Goal: Navigation & Orientation: Find specific page/section

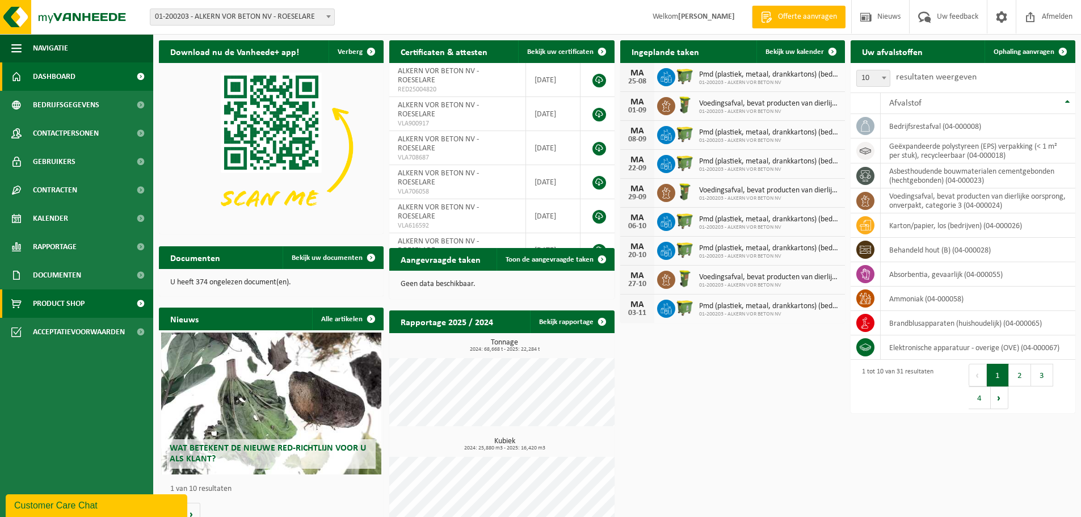
click at [64, 301] on span "Product Shop" at bounding box center [59, 303] width 52 height 28
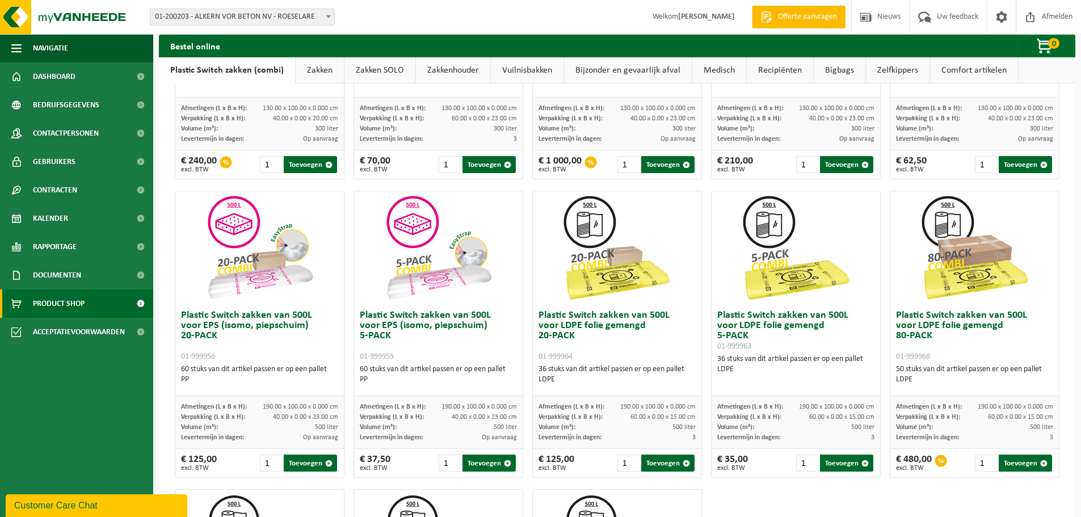
scroll to position [208, 0]
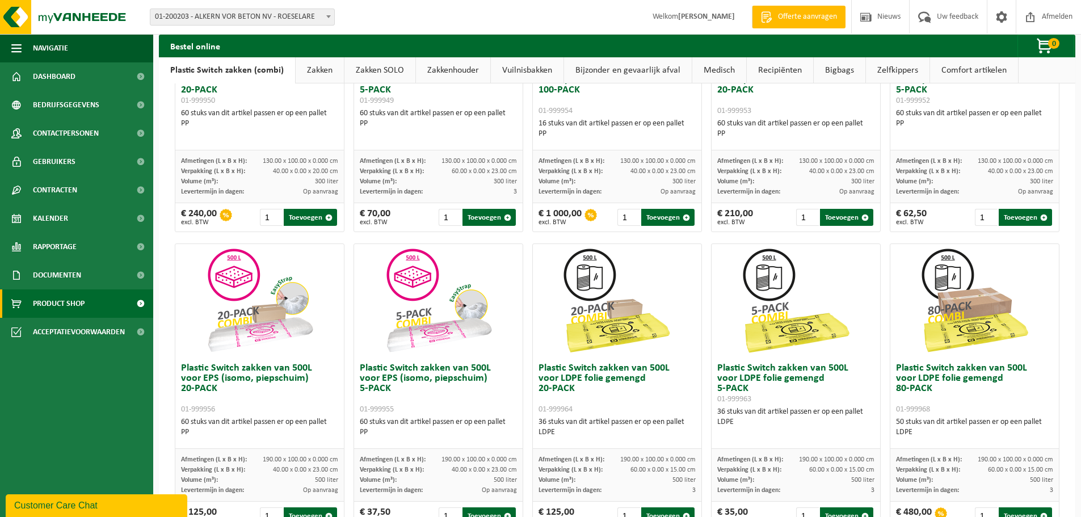
click at [465, 73] on link "Zakkenhouder" at bounding box center [453, 70] width 74 height 26
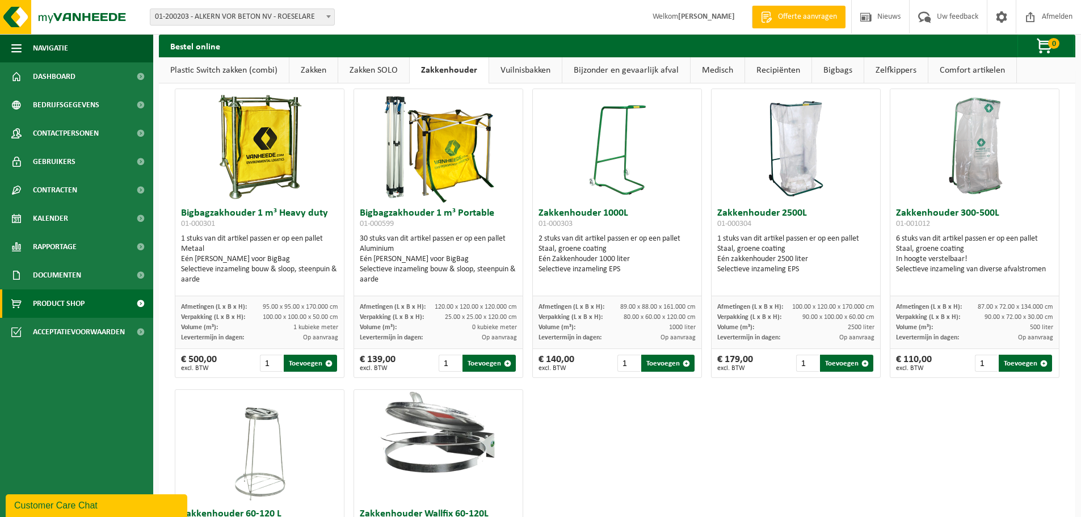
scroll to position [0, 0]
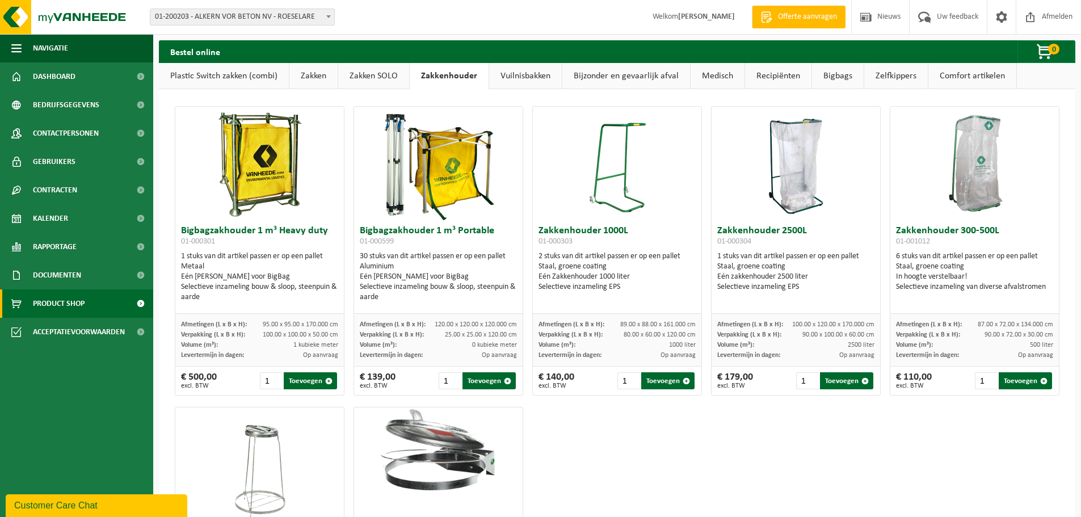
click at [842, 78] on link "Bigbags" at bounding box center [838, 76] width 52 height 26
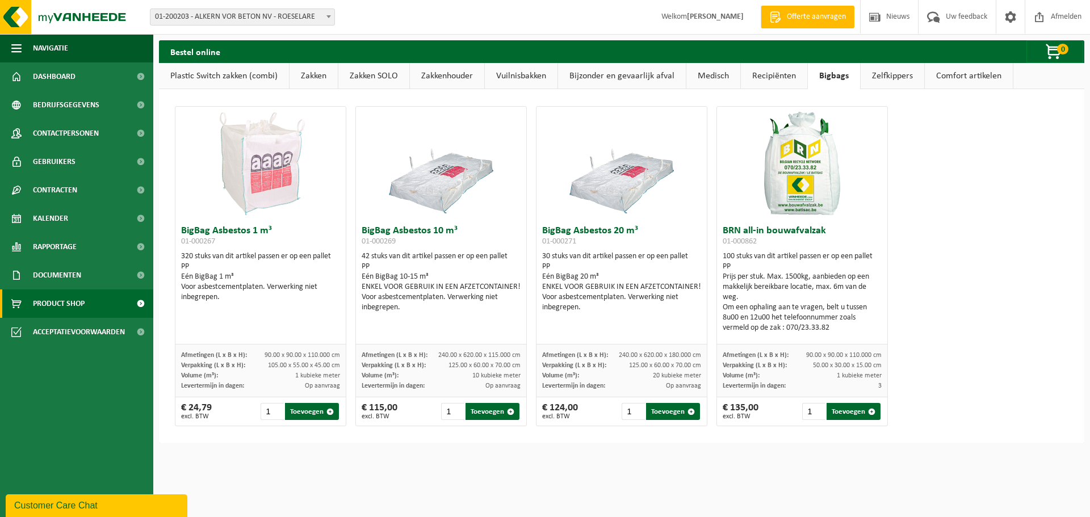
click at [967, 77] on link "Comfort artikelen" at bounding box center [969, 76] width 88 height 26
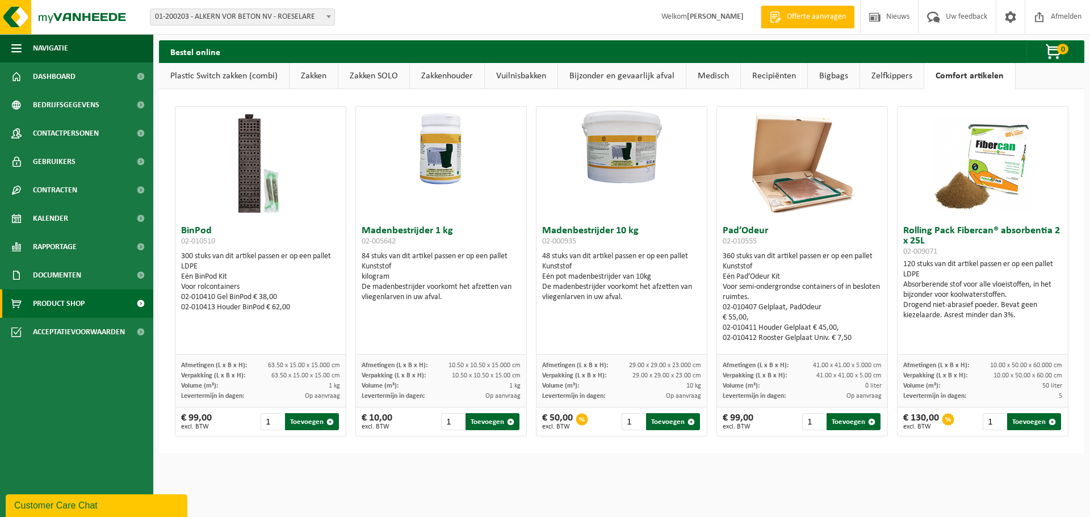
click at [240, 178] on img at bounding box center [261, 164] width 114 height 114
click at [892, 74] on link "Zelfkippers" at bounding box center [892, 76] width 64 height 26
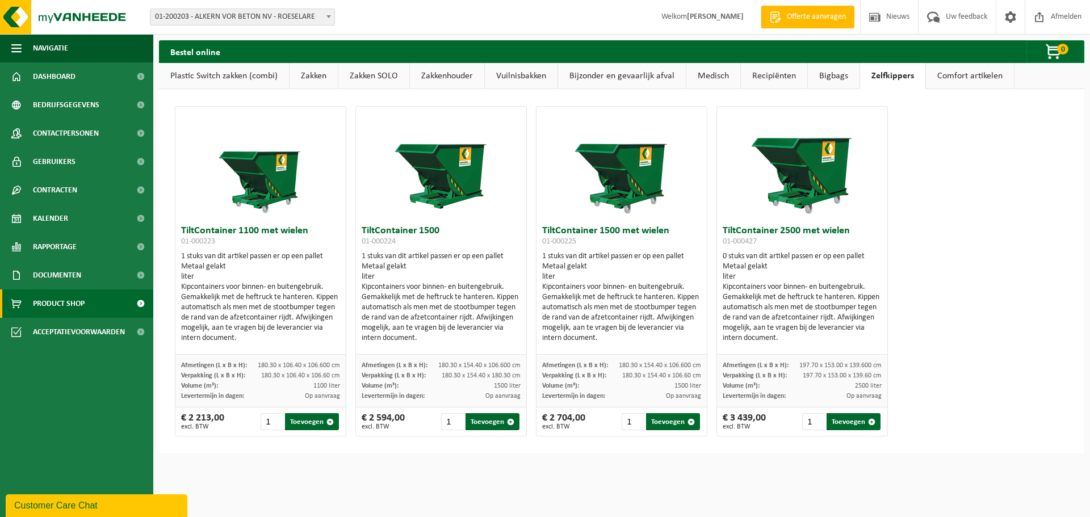
click at [830, 75] on link "Bigbags" at bounding box center [834, 76] width 52 height 26
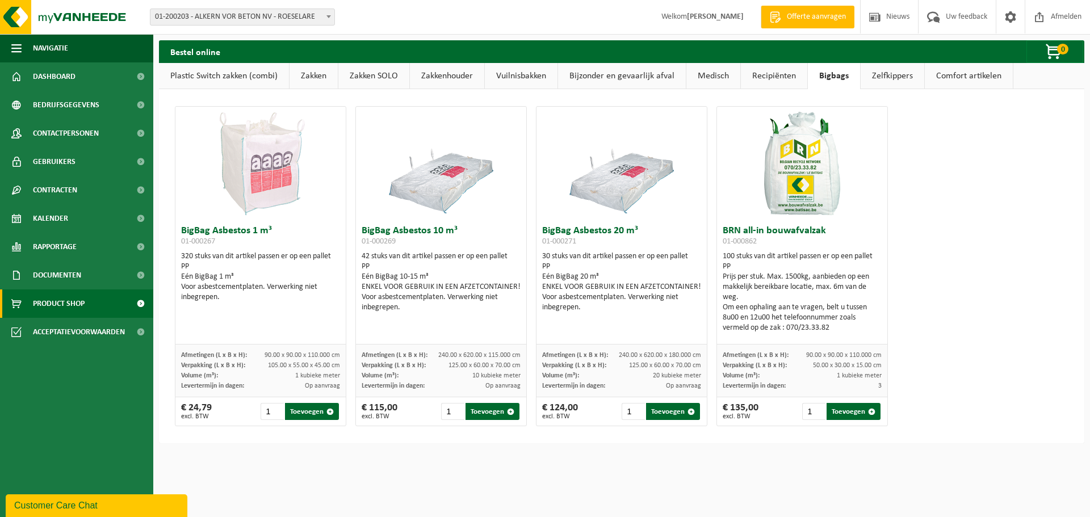
click at [777, 77] on link "Recipiënten" at bounding box center [774, 76] width 66 height 26
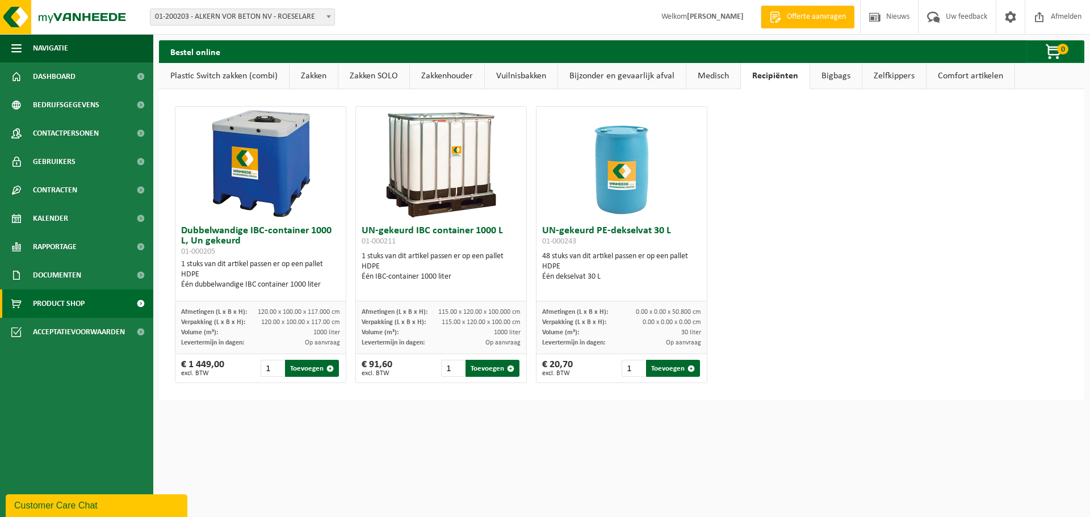
click at [724, 79] on link "Medisch" at bounding box center [713, 76] width 54 height 26
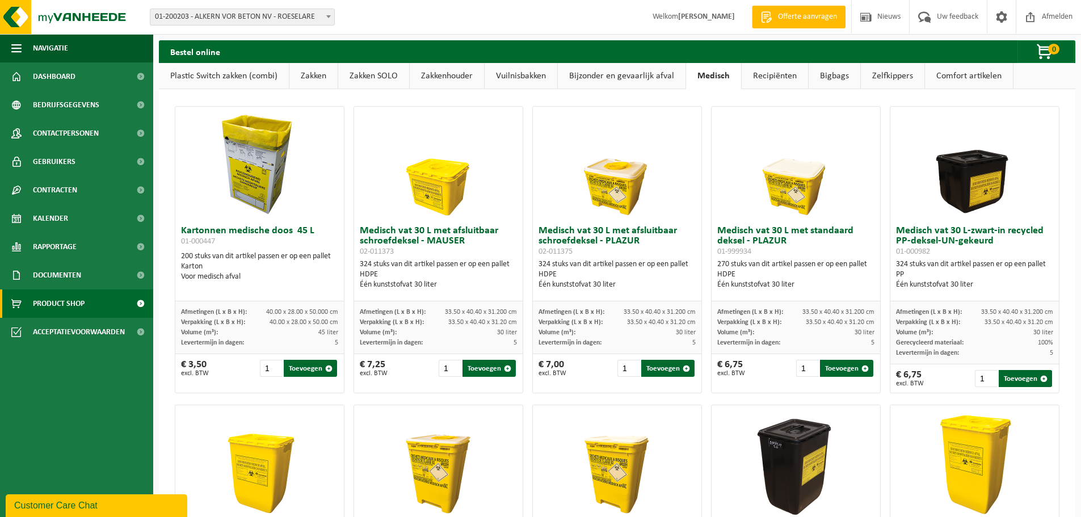
click at [623, 81] on link "Bijzonder en gevaarlijk afval" at bounding box center [622, 76] width 128 height 26
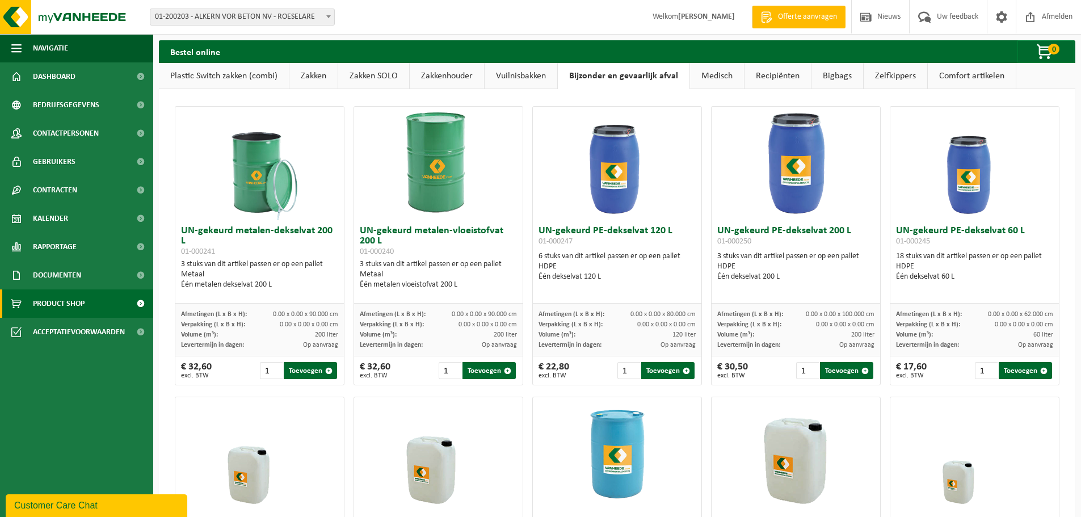
click at [508, 83] on link "Vuilnisbakken" at bounding box center [521, 76] width 73 height 26
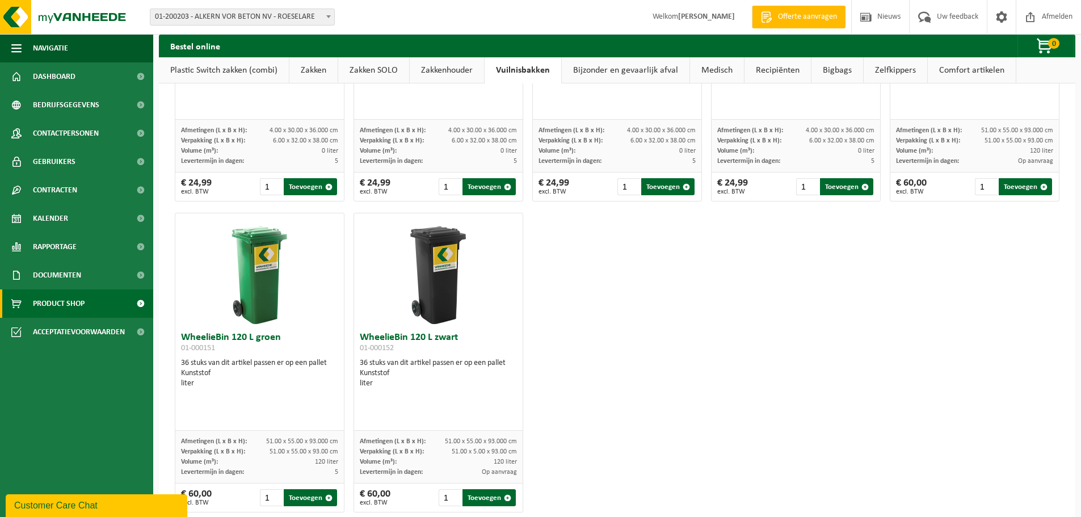
scroll to position [1472, 0]
